Goal: Information Seeking & Learning: Learn about a topic

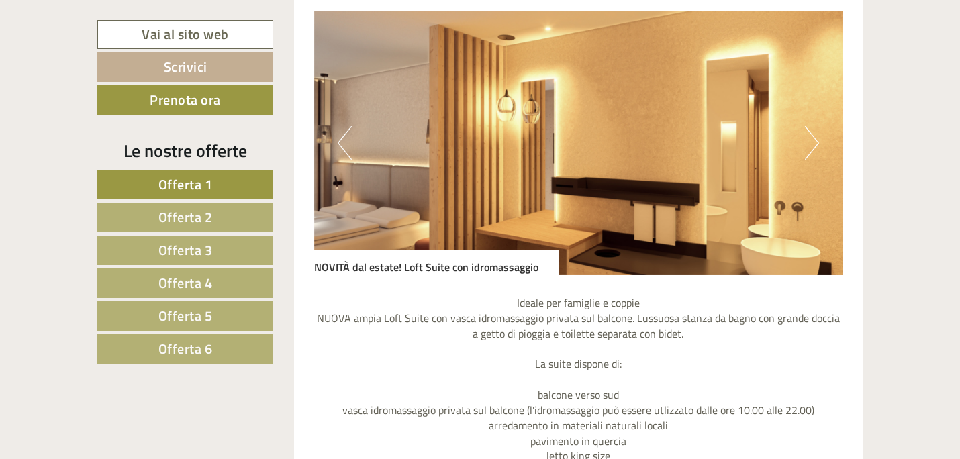
scroll to position [1204, 0]
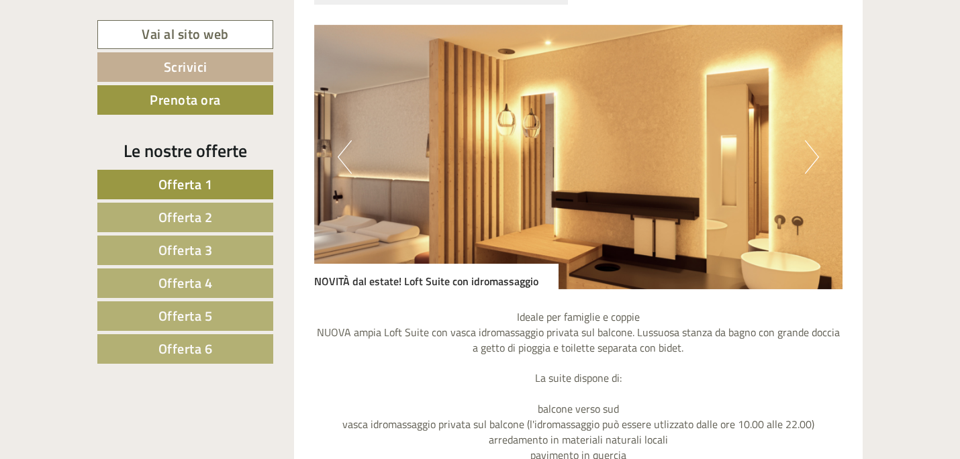
click at [812, 167] on button "Next" at bounding box center [812, 157] width 14 height 34
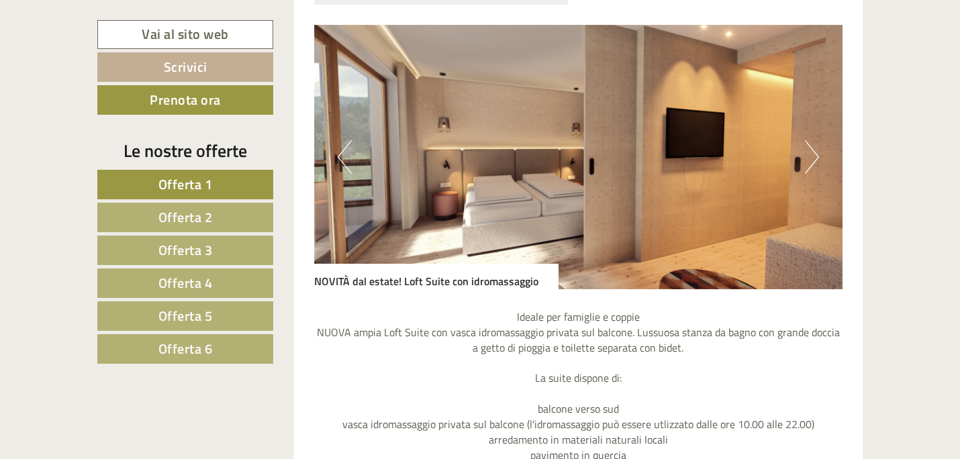
click at [812, 167] on button "Next" at bounding box center [812, 157] width 14 height 34
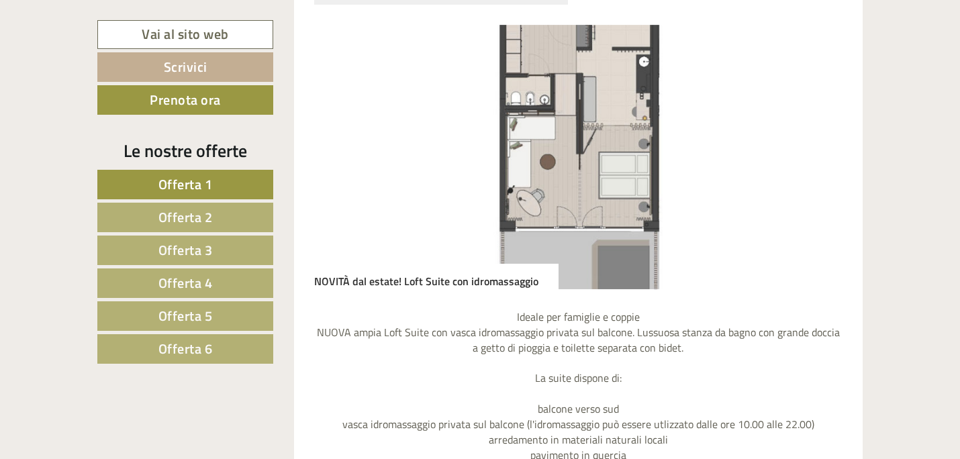
click at [812, 167] on button "Next" at bounding box center [812, 157] width 14 height 34
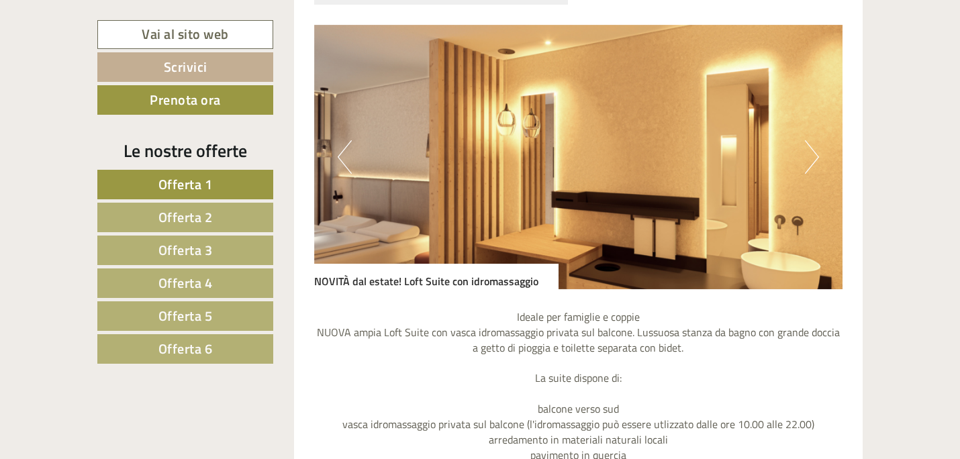
click at [812, 167] on button "Next" at bounding box center [812, 157] width 14 height 34
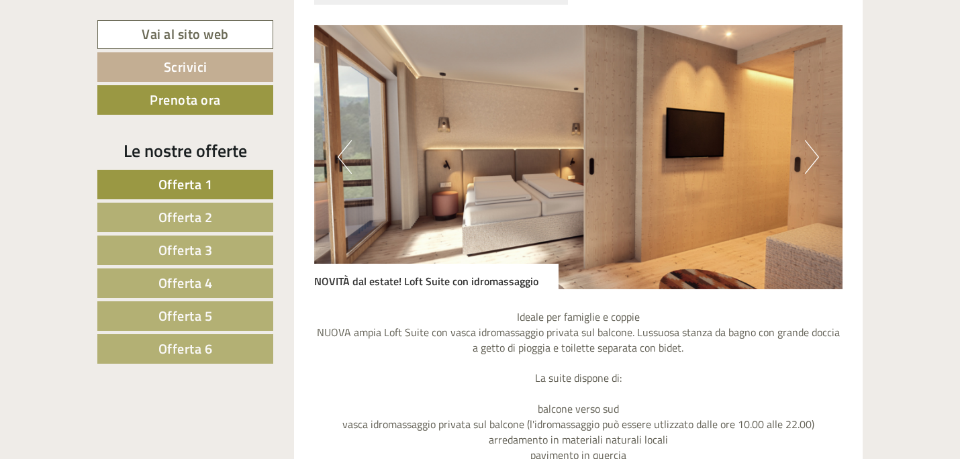
click at [812, 167] on button "Next" at bounding box center [812, 157] width 14 height 34
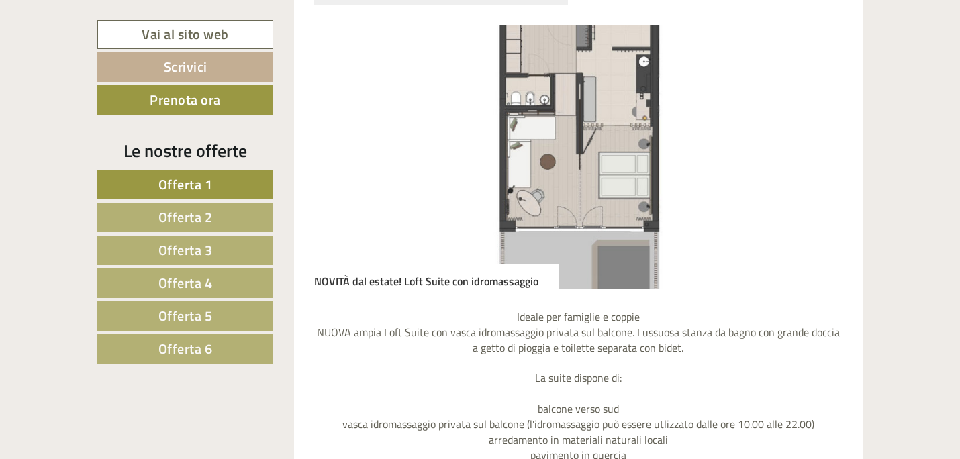
click at [812, 167] on button "Next" at bounding box center [812, 157] width 14 height 34
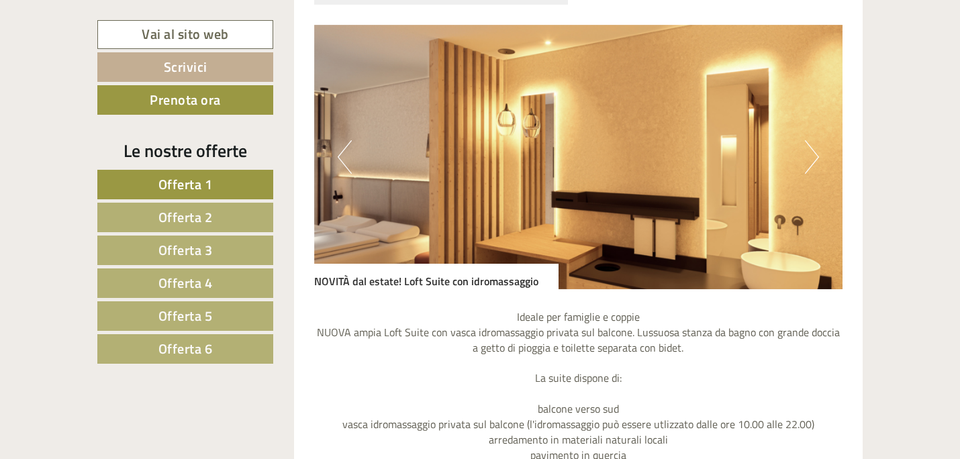
click at [812, 168] on button "Next" at bounding box center [812, 157] width 14 height 34
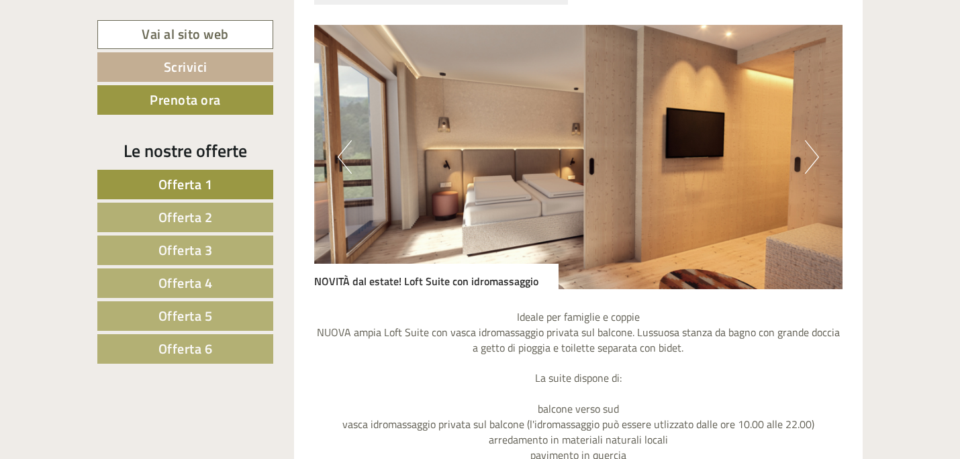
click at [812, 169] on button "Next" at bounding box center [812, 157] width 14 height 34
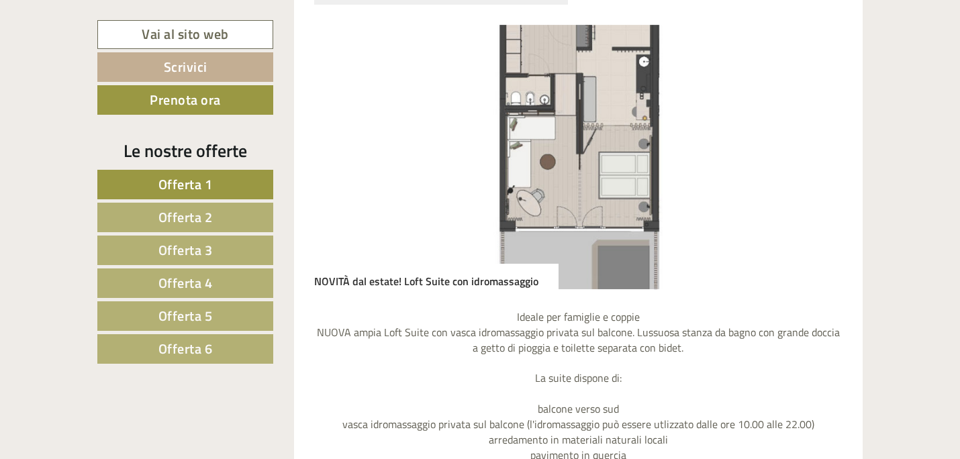
click at [812, 169] on button "Next" at bounding box center [812, 157] width 14 height 34
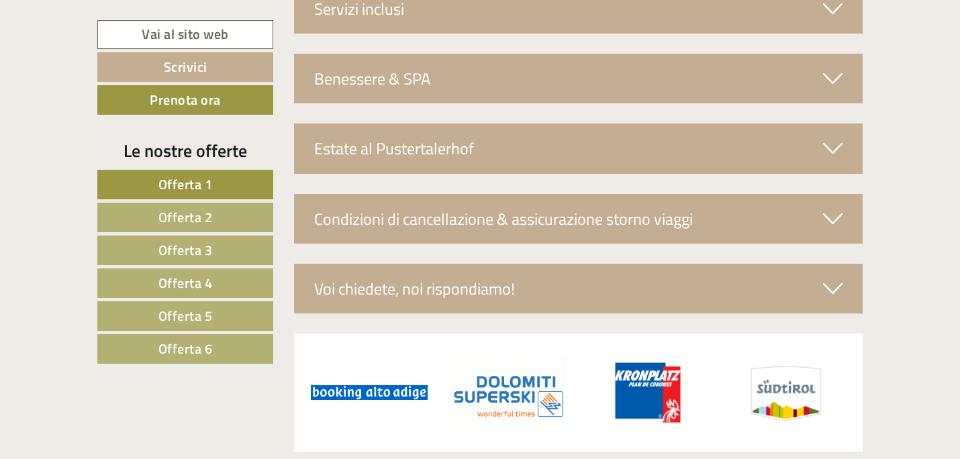
scroll to position [4814, 0]
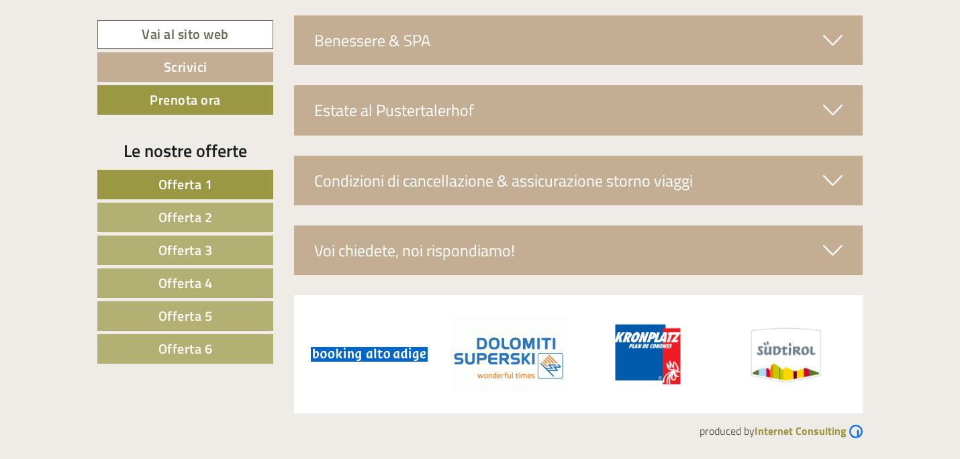
click at [210, 224] on span "Offerta 2" at bounding box center [186, 217] width 54 height 21
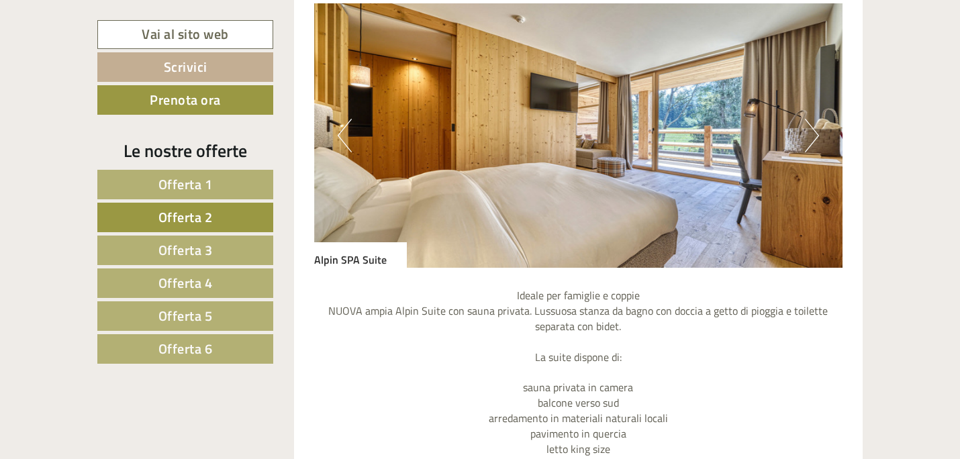
click at [244, 255] on link "Offerta 3" at bounding box center [185, 251] width 176 height 30
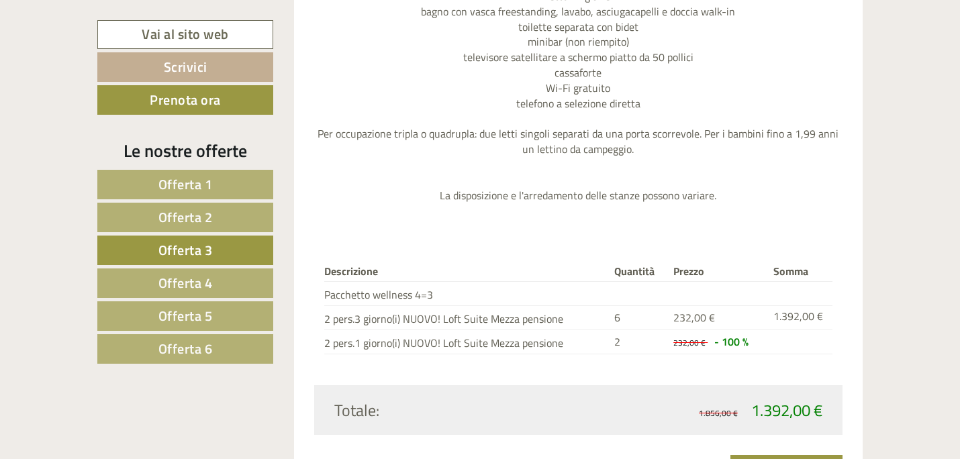
scroll to position [1673, 0]
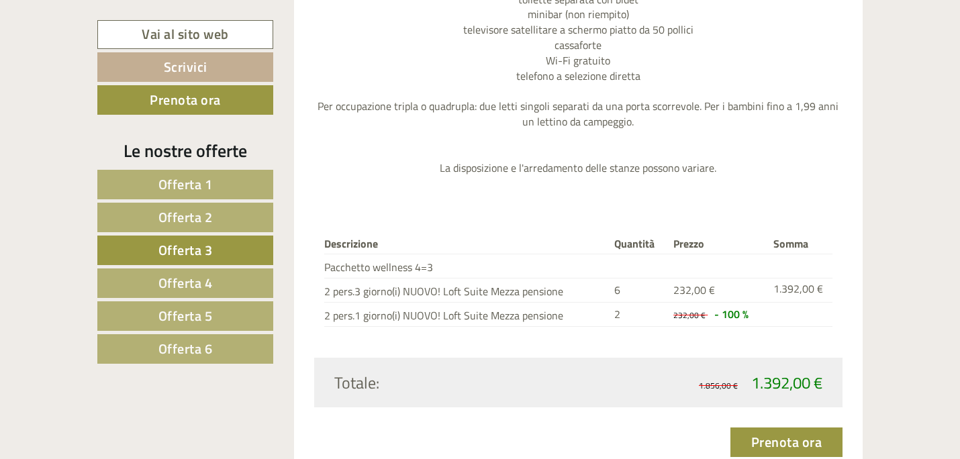
click at [200, 279] on span "Offerta 4" at bounding box center [186, 283] width 54 height 21
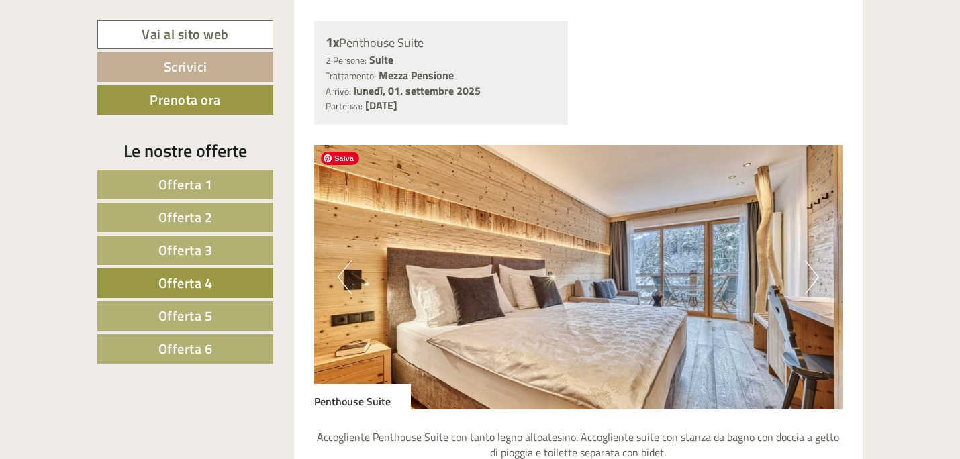
scroll to position [1065, 0]
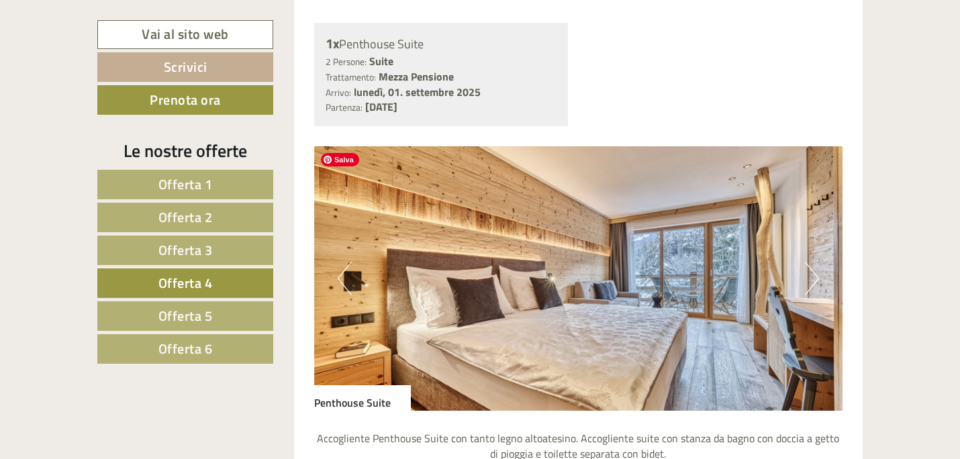
click at [821, 285] on img at bounding box center [578, 278] width 529 height 265
click at [814, 283] on button "Next" at bounding box center [812, 279] width 14 height 34
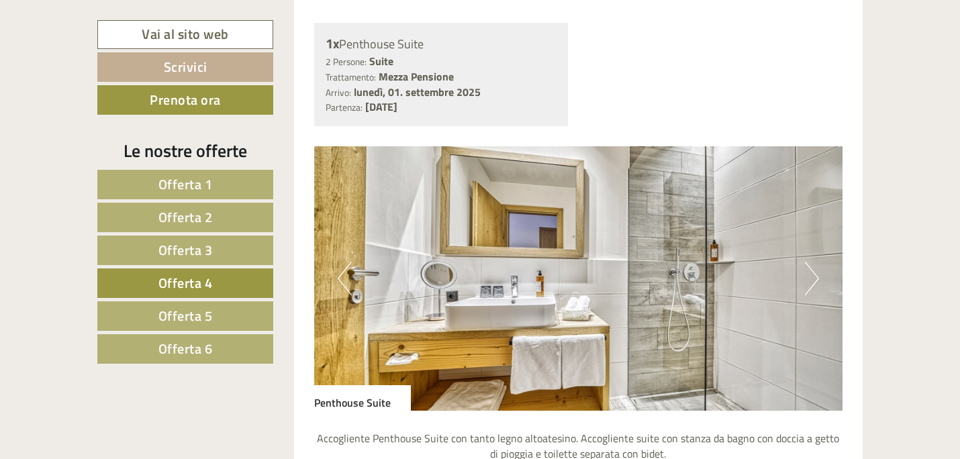
click at [814, 284] on button "Next" at bounding box center [812, 279] width 14 height 34
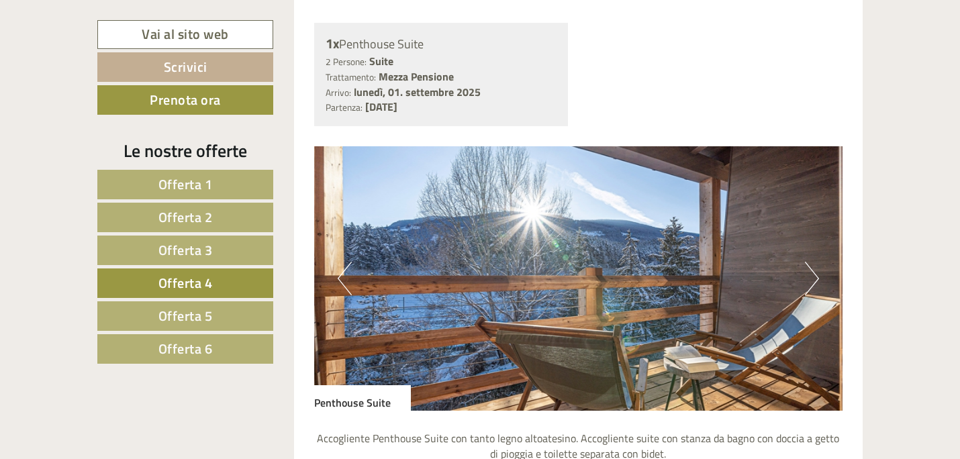
click at [814, 284] on button "Next" at bounding box center [812, 279] width 14 height 34
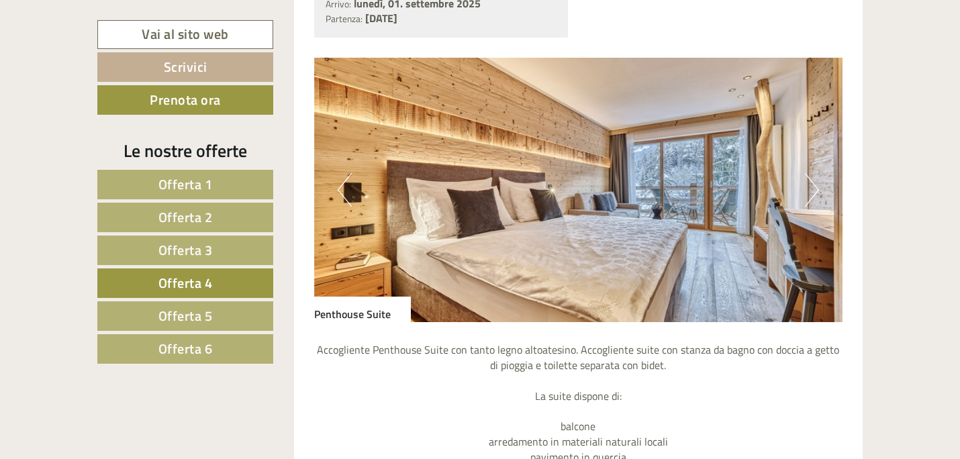
click at [184, 311] on span "Offerta 5" at bounding box center [186, 316] width 54 height 21
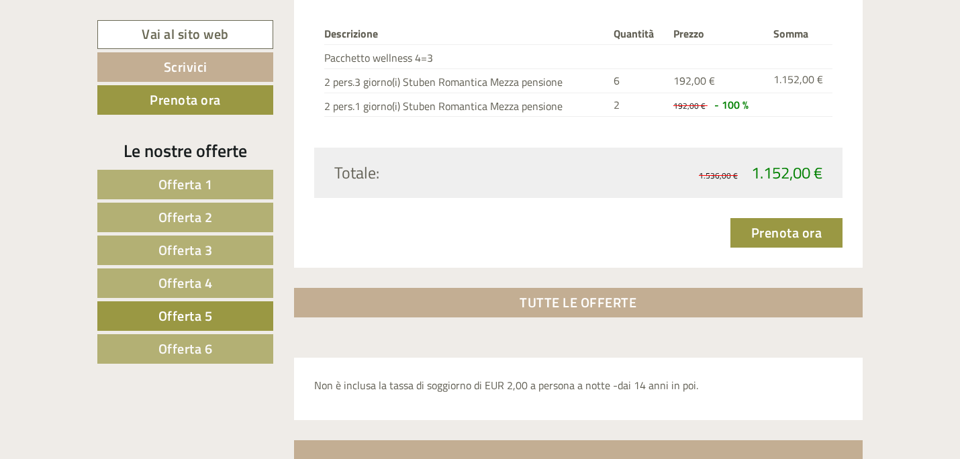
scroll to position [1838, 0]
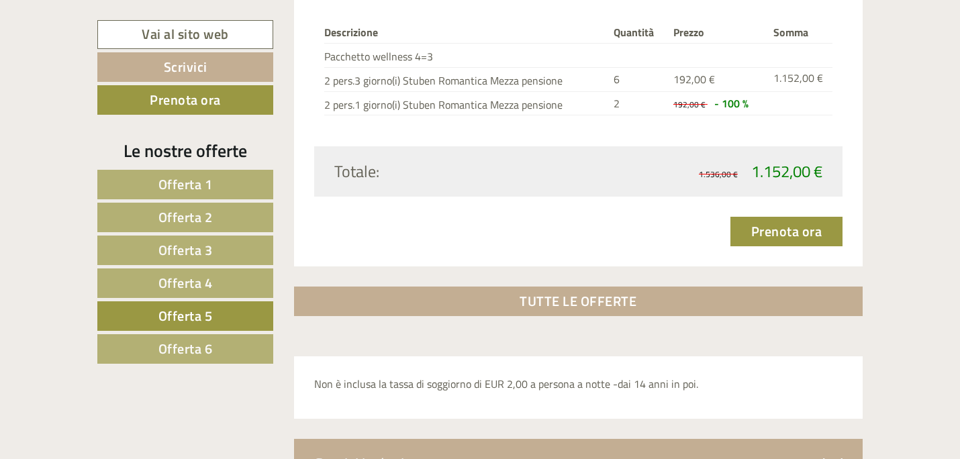
click at [247, 357] on link "Offerta 6" at bounding box center [185, 349] width 176 height 30
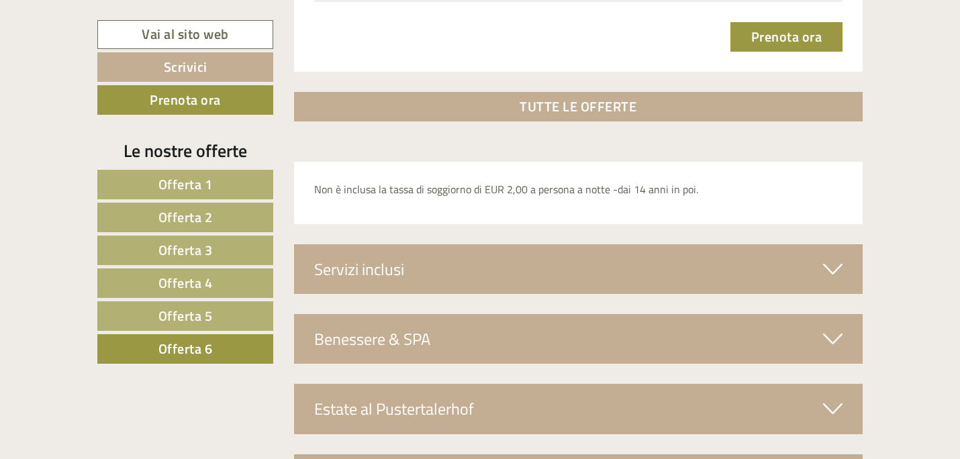
scroll to position [2020, 0]
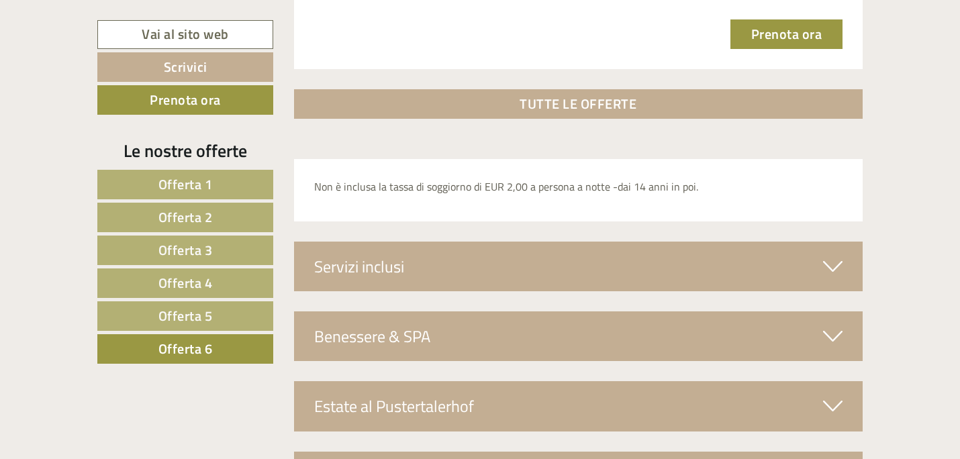
click at [554, 277] on div "Servizi inclusi" at bounding box center [579, 267] width 570 height 50
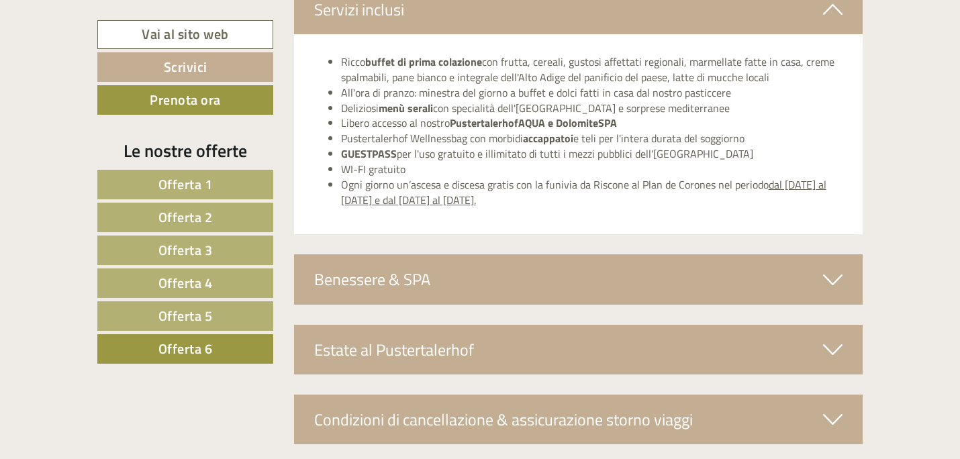
scroll to position [2304, 0]
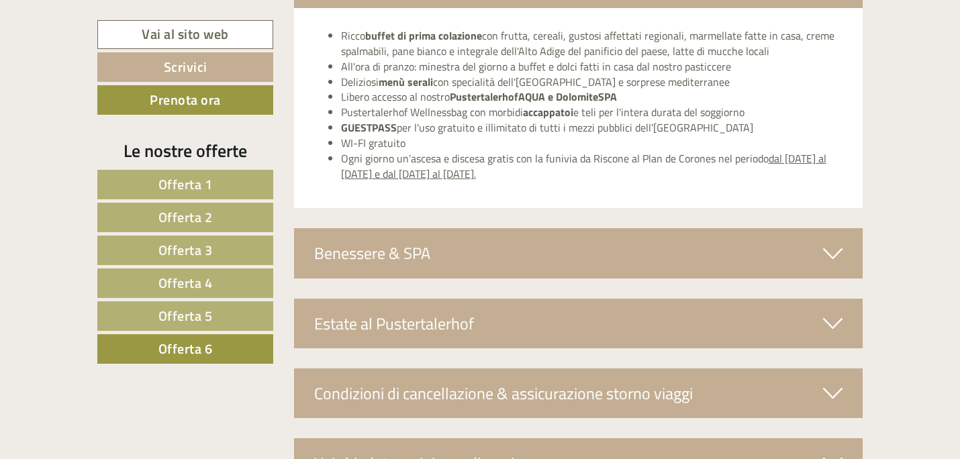
click at [778, 257] on div "Benessere & SPA" at bounding box center [579, 253] width 570 height 50
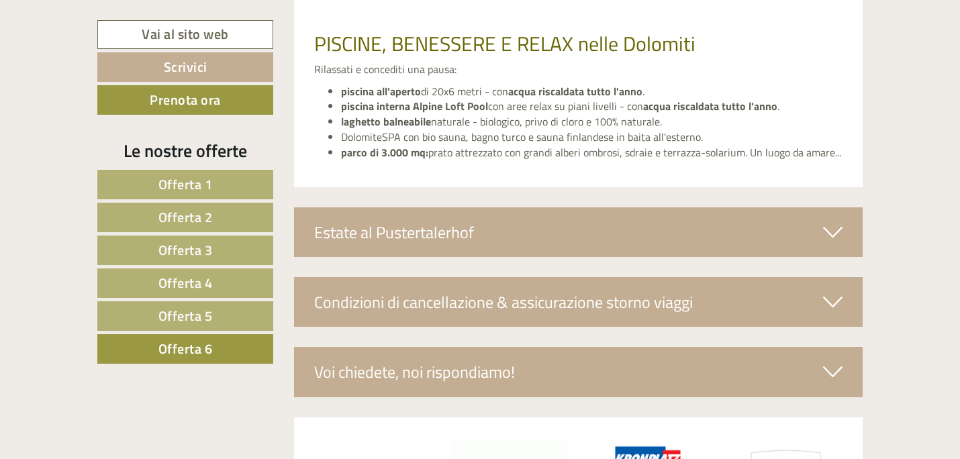
scroll to position [2882, 0]
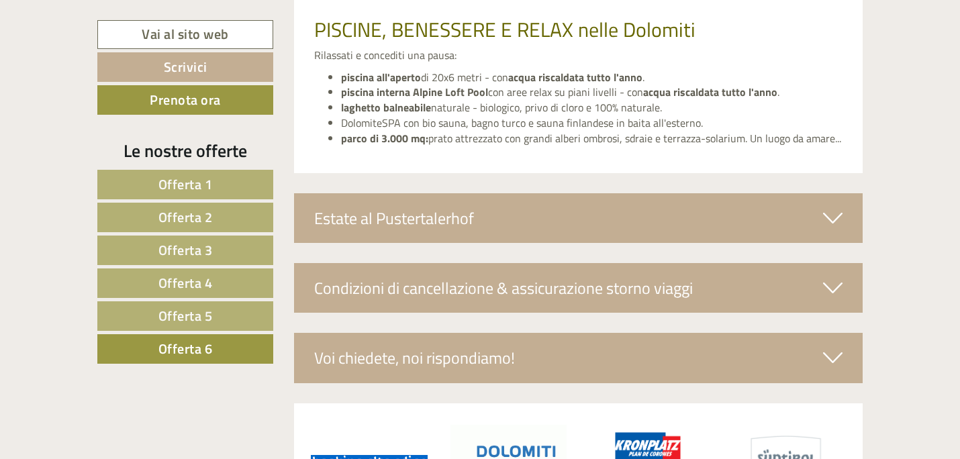
click at [758, 206] on div "Estate al Pustertalerhof" at bounding box center [579, 218] width 570 height 50
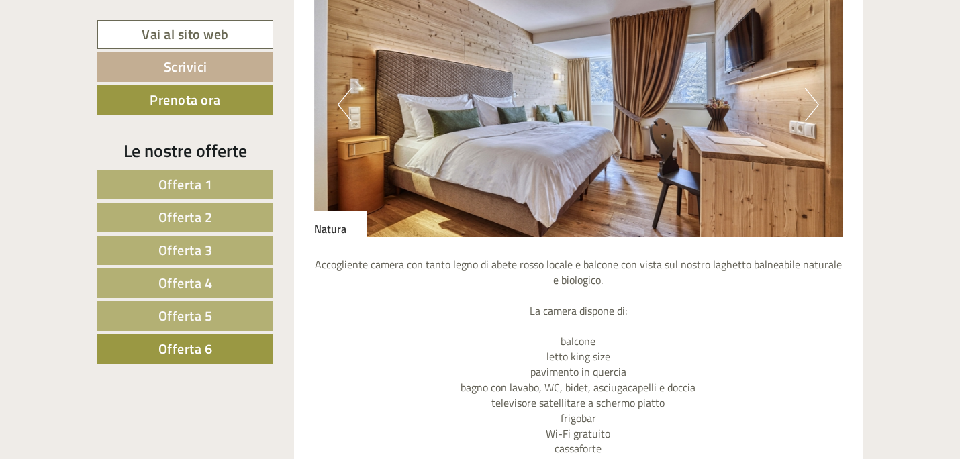
scroll to position [1213, 0]
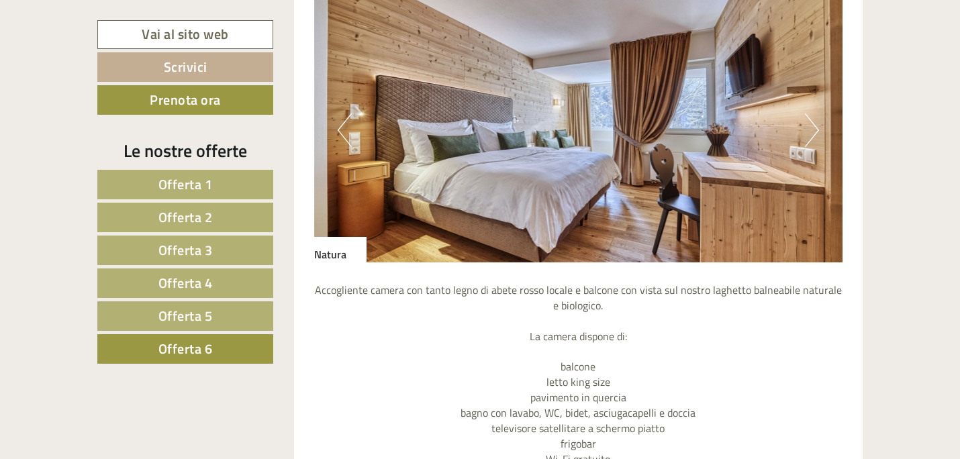
click at [817, 135] on button "Next" at bounding box center [812, 131] width 14 height 34
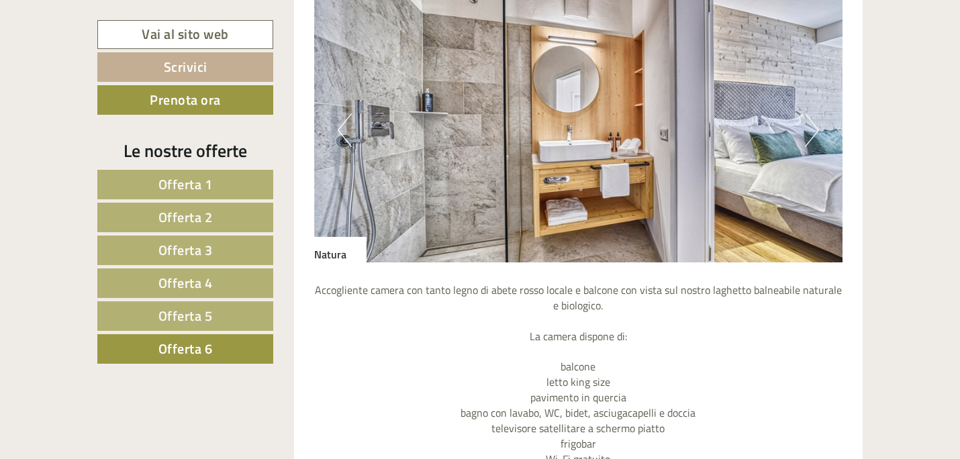
click at [817, 135] on button "Next" at bounding box center [812, 131] width 14 height 34
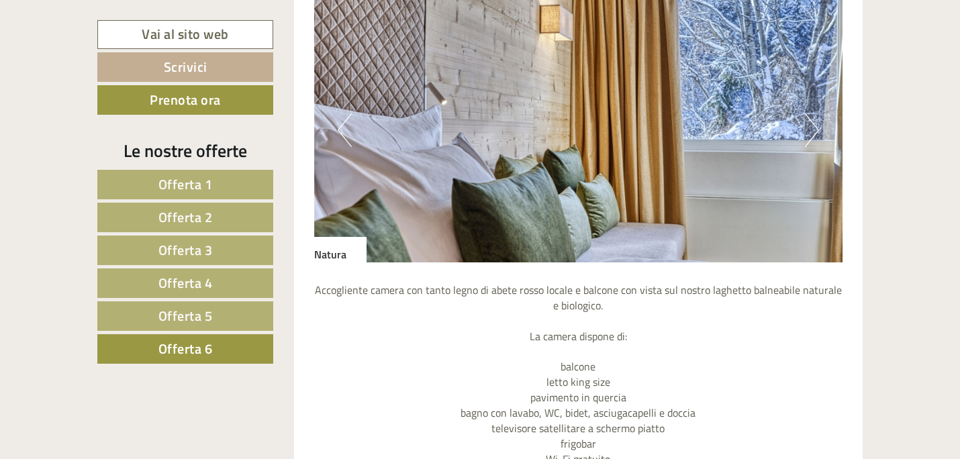
click at [817, 135] on button "Next" at bounding box center [812, 131] width 14 height 34
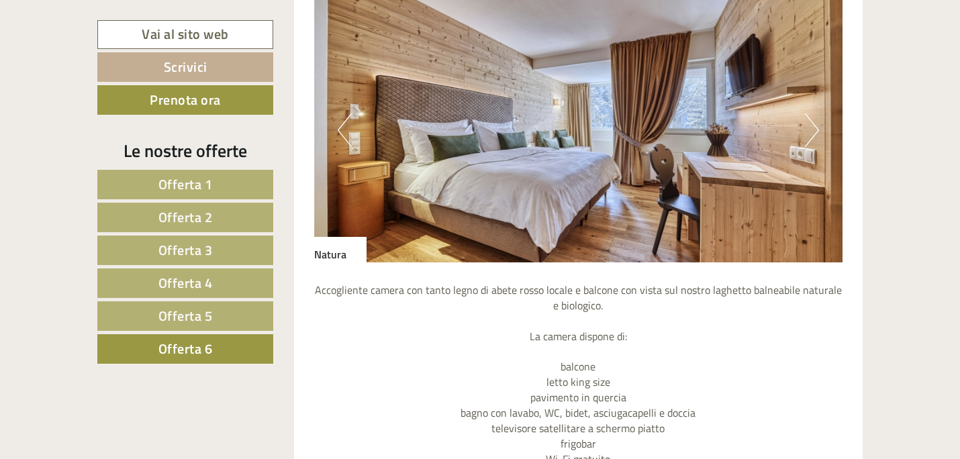
click at [817, 135] on button "Next" at bounding box center [812, 131] width 14 height 34
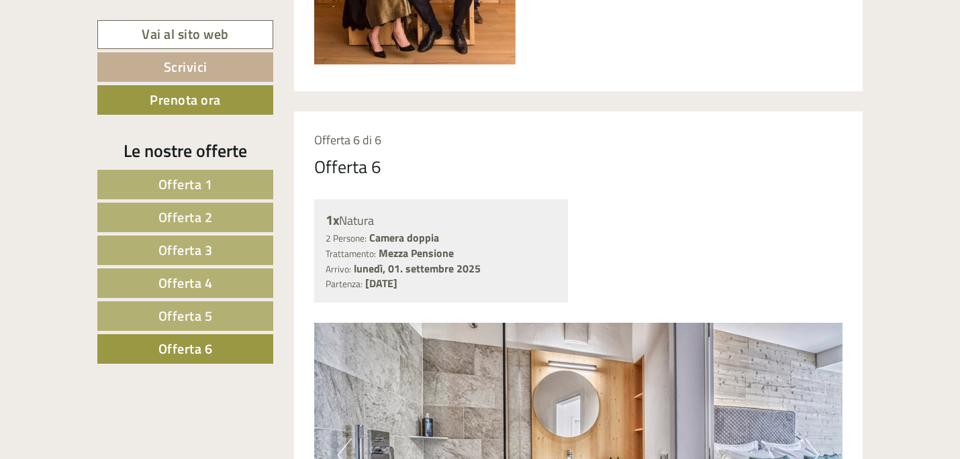
scroll to position [909, 0]
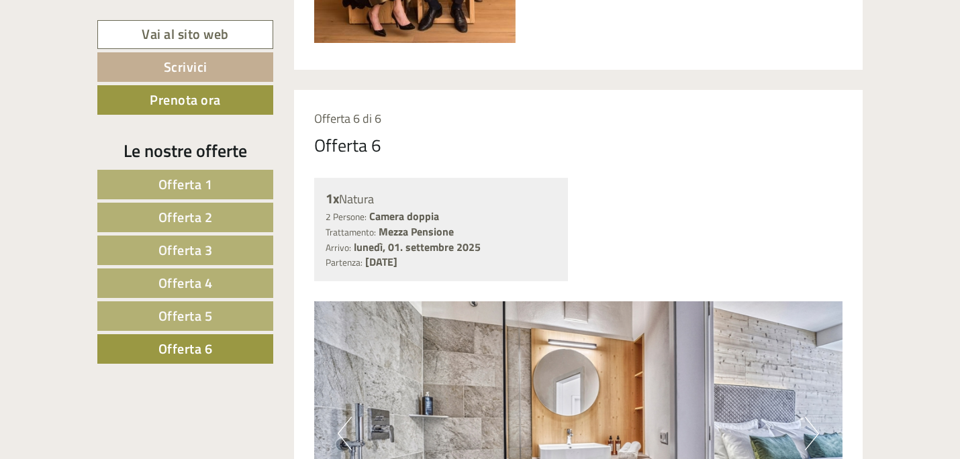
click at [171, 197] on link "Offerta 1" at bounding box center [185, 185] width 176 height 30
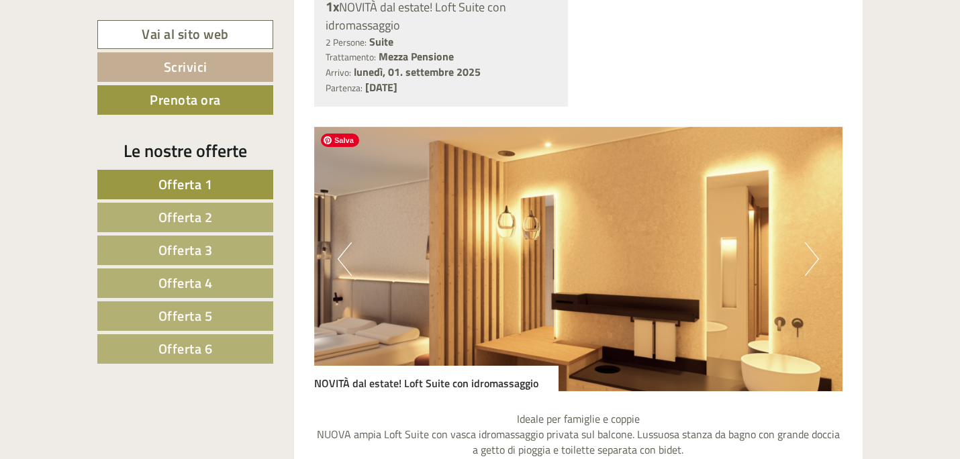
scroll to position [1086, 0]
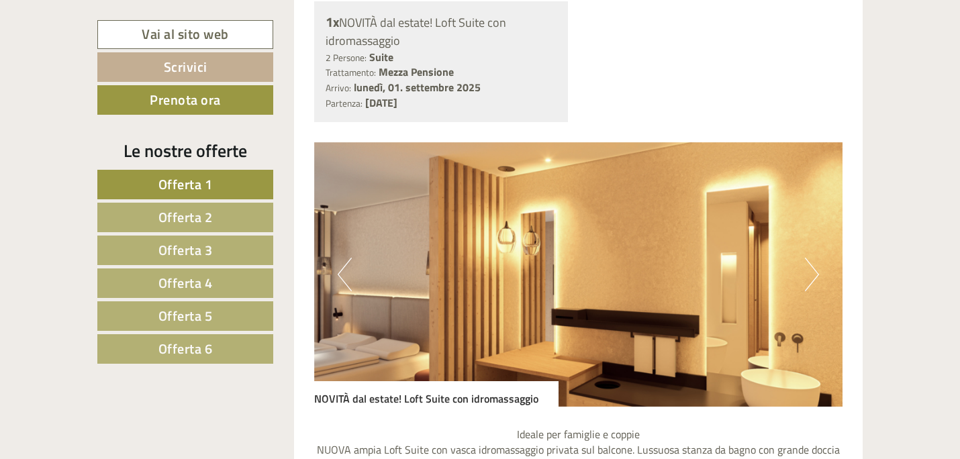
click at [815, 277] on button "Next" at bounding box center [812, 275] width 14 height 34
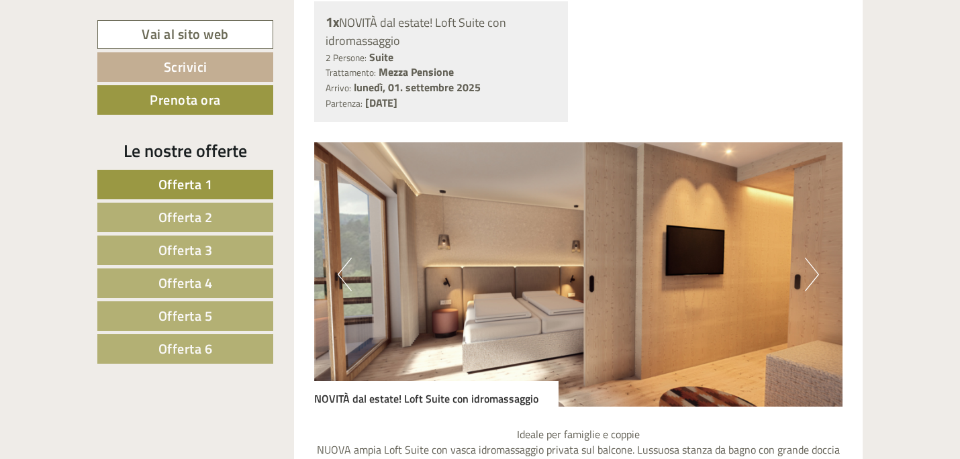
click at [815, 277] on button "Next" at bounding box center [812, 275] width 14 height 34
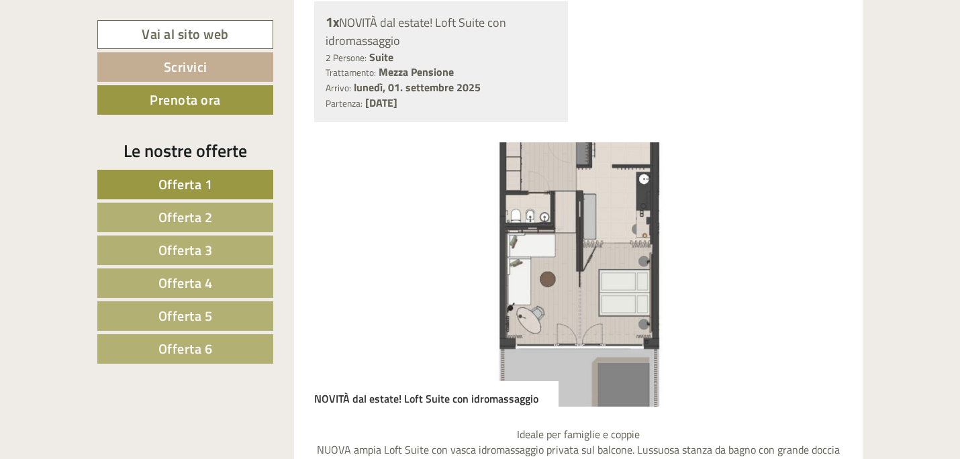
click at [815, 277] on button "Next" at bounding box center [812, 275] width 14 height 34
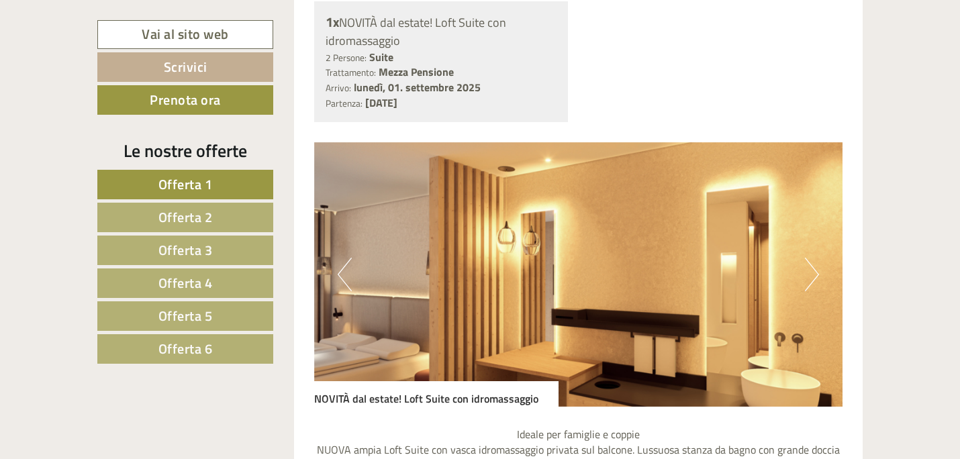
click at [815, 277] on button "Next" at bounding box center [812, 275] width 14 height 34
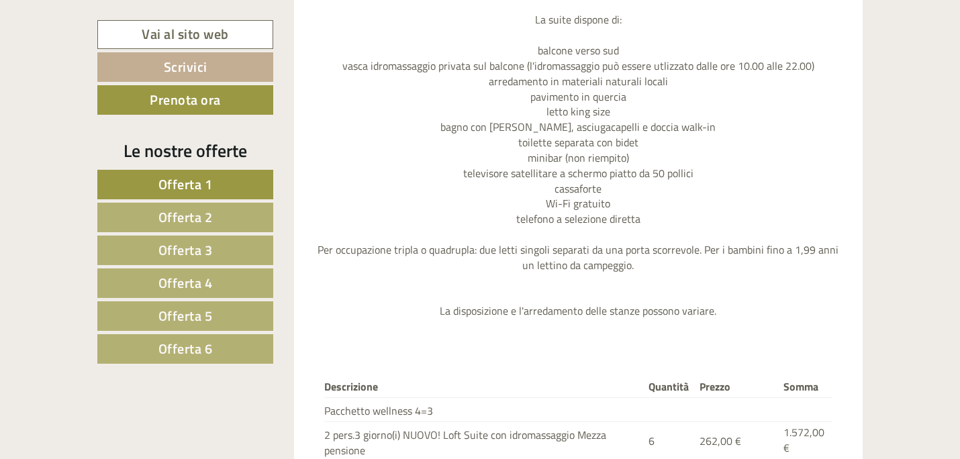
scroll to position [1585, 0]
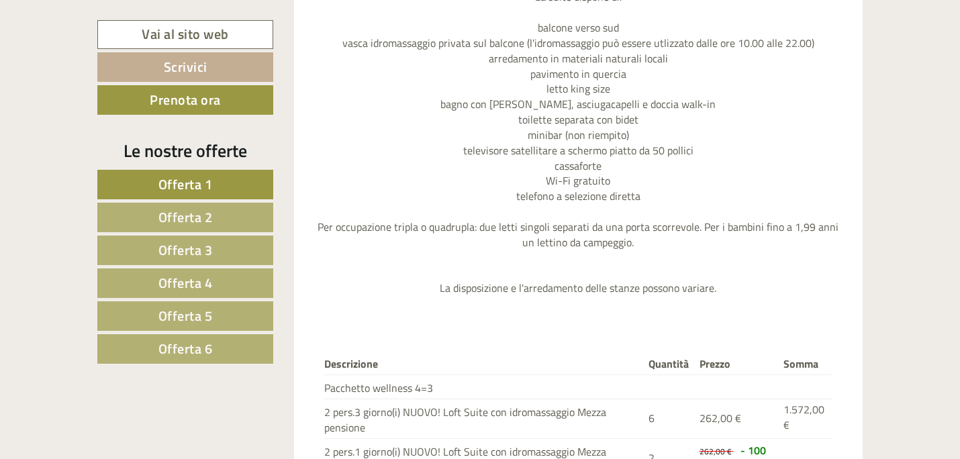
click at [190, 216] on span "Offerta 2" at bounding box center [186, 217] width 54 height 21
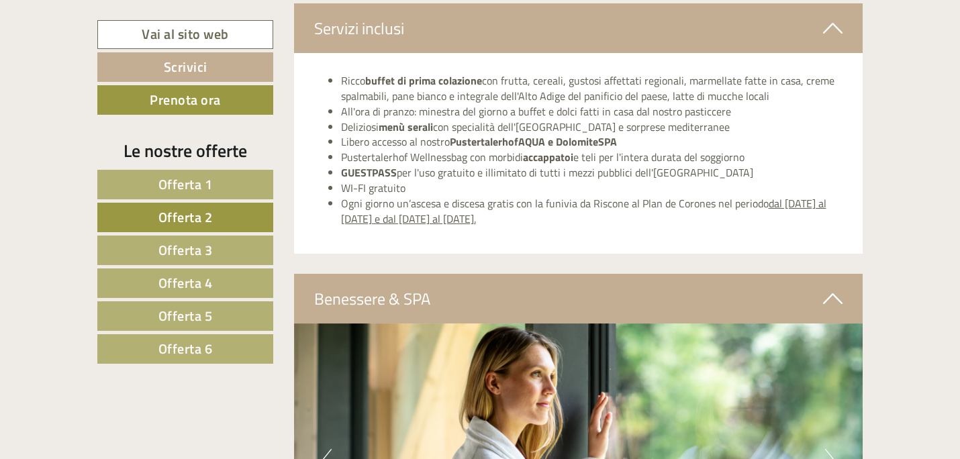
scroll to position [2354, 0]
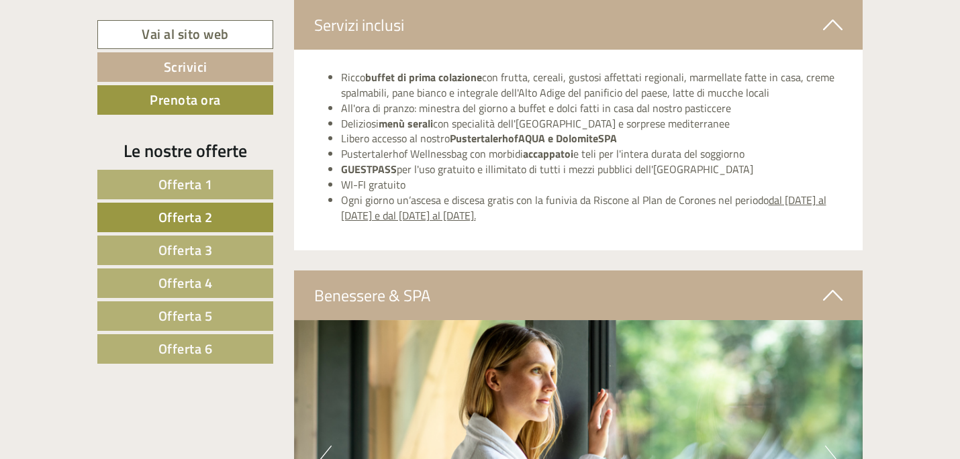
click at [245, 215] on link "Offerta 2" at bounding box center [185, 218] width 176 height 30
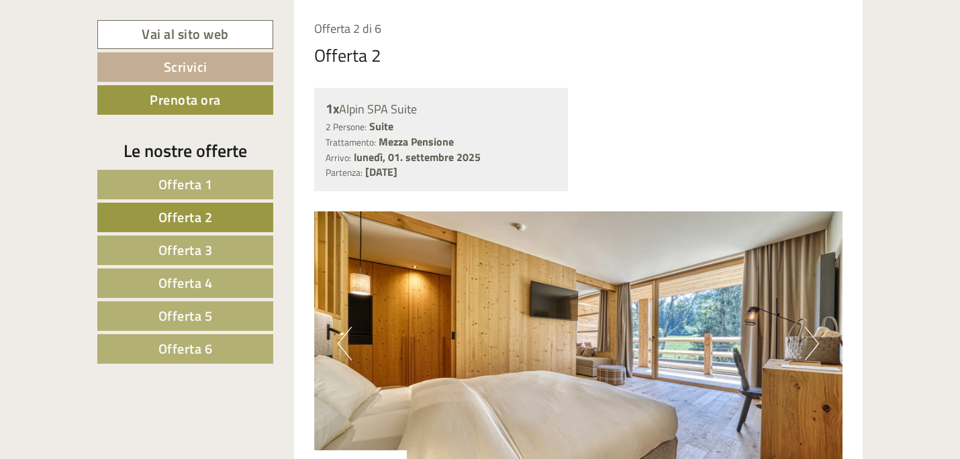
click at [239, 242] on link "Offerta 3" at bounding box center [185, 251] width 176 height 30
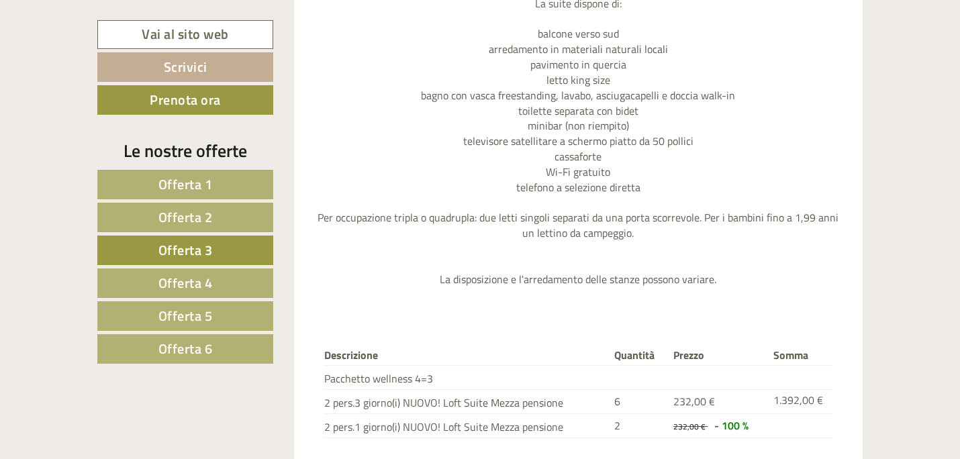
scroll to position [1560, 0]
click at [232, 278] on link "Offerta 4" at bounding box center [185, 284] width 176 height 30
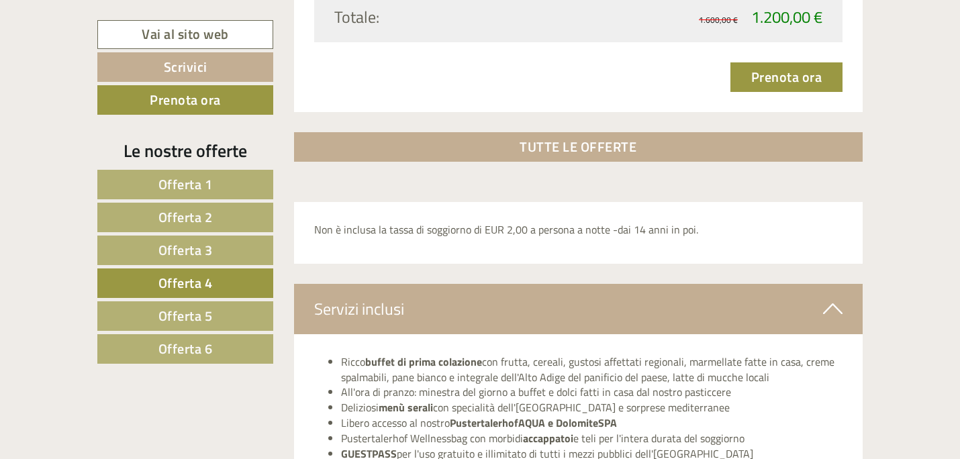
scroll to position [2009, 0]
click at [182, 309] on span "Offerta 5" at bounding box center [186, 316] width 54 height 21
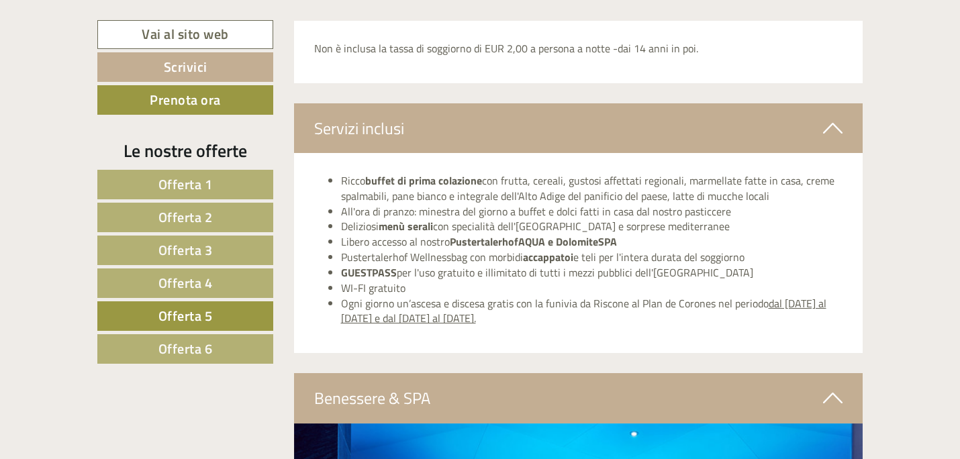
scroll to position [2183, 0]
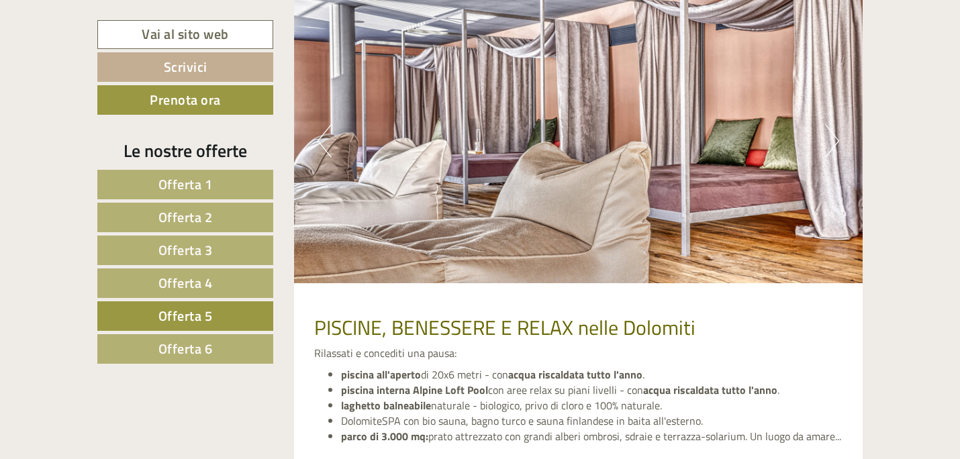
click at [222, 349] on link "Offerta 6" at bounding box center [185, 349] width 176 height 30
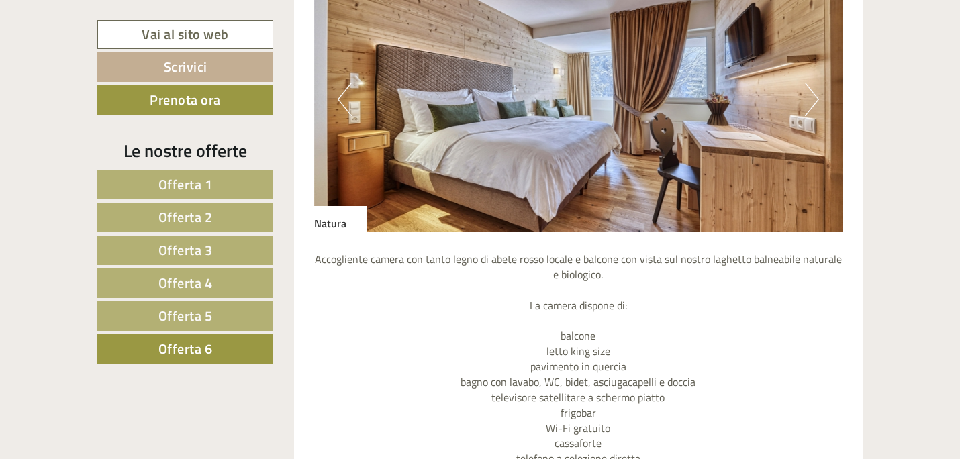
scroll to position [1272, 0]
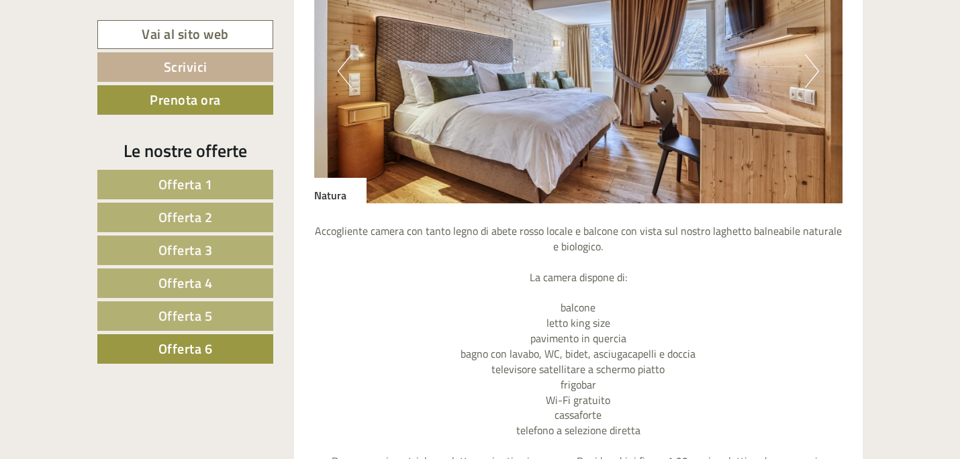
click at [811, 82] on button "Next" at bounding box center [812, 71] width 14 height 34
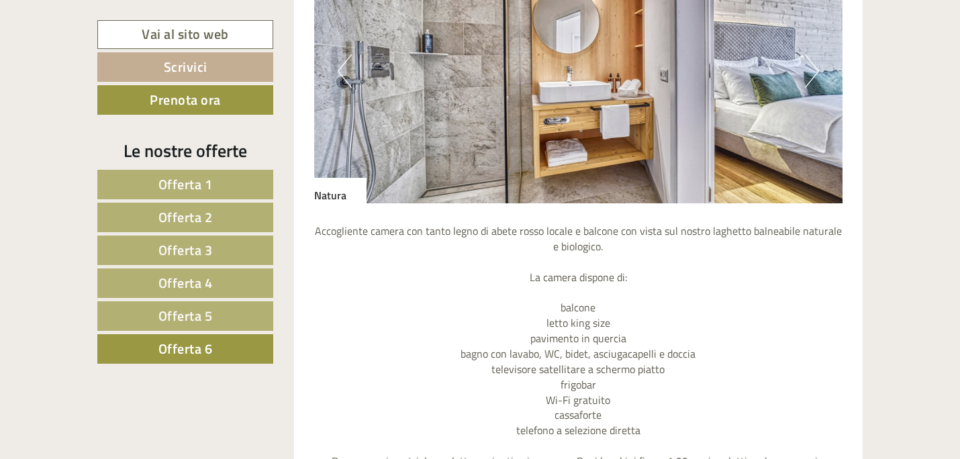
click at [811, 83] on button "Next" at bounding box center [812, 71] width 14 height 34
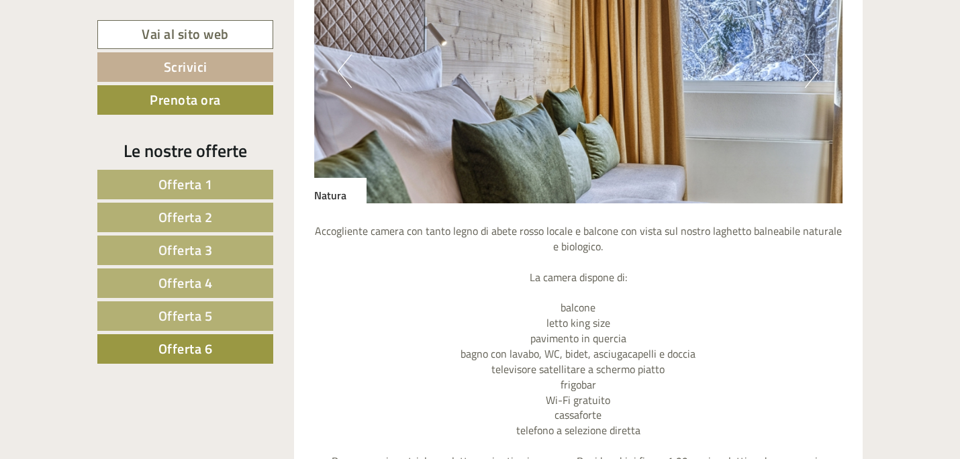
click at [811, 83] on button "Next" at bounding box center [812, 71] width 14 height 34
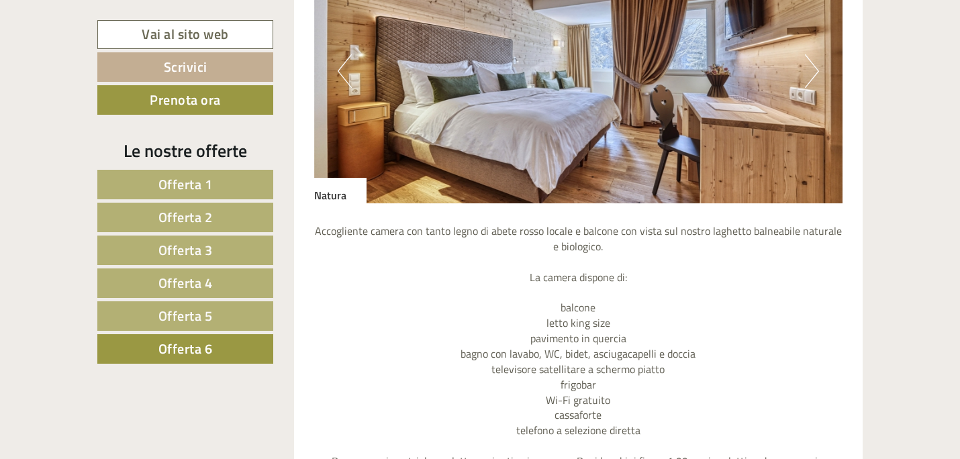
click at [811, 83] on button "Next" at bounding box center [812, 71] width 14 height 34
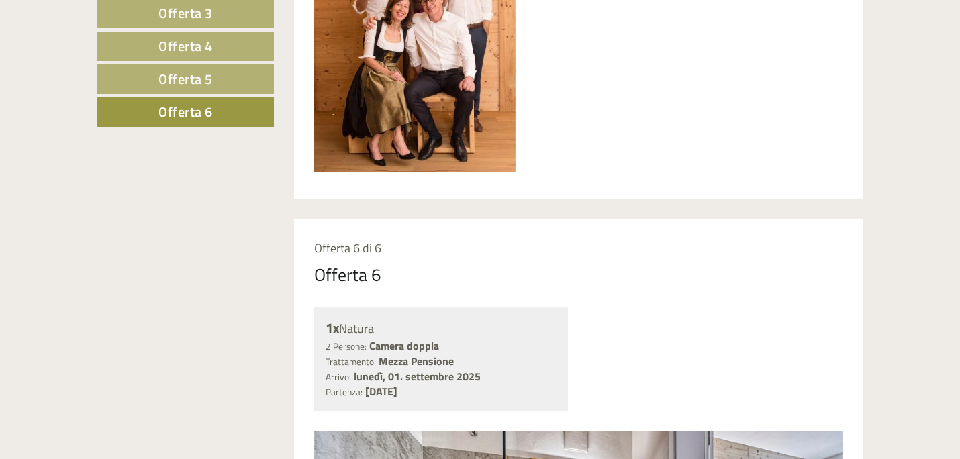
scroll to position [0, 0]
